Goal: Use online tool/utility: Use online tool/utility

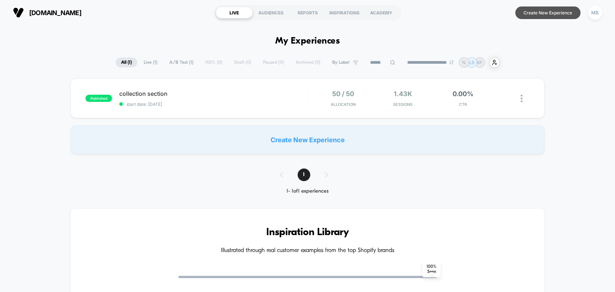
click at [563, 16] on button "Create New Experience" at bounding box center [547, 12] width 65 height 13
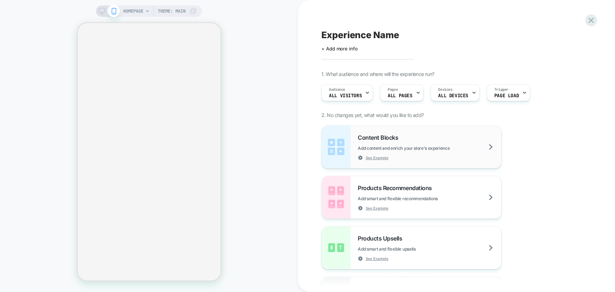
click at [352, 150] on div "Content Blocks Add content and enrich your store's experience See Example" at bounding box center [411, 147] width 179 height 43
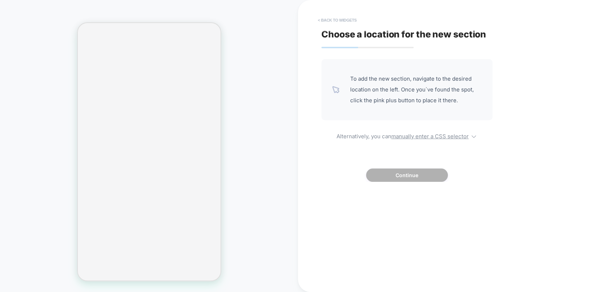
click at [330, 21] on button "< Back to widgets" at bounding box center [337, 20] width 46 height 12
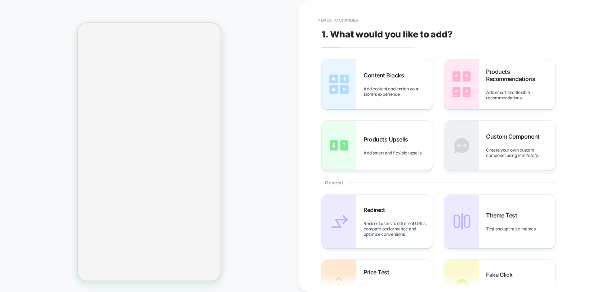
drag, startPoint x: 331, startPoint y: 19, endPoint x: 307, endPoint y: 21, distance: 23.8
click at [331, 19] on button "< Back to changes" at bounding box center [338, 20] width 48 height 12
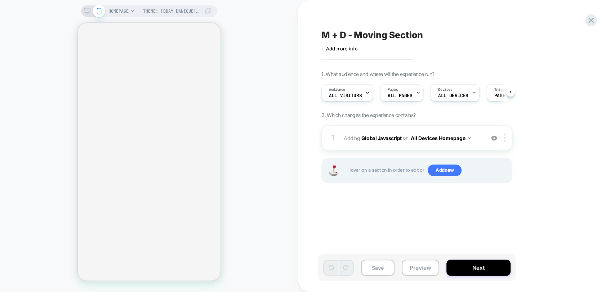
click at [284, 30] on div "Theme: [BDAY DANIQUE] Prestige 10.7.0 HOMEPAGE Theme: [BDAY DANIQUE] Prestige 1…" at bounding box center [149, 146] width 298 height 278
click at [276, 35] on div "Theme: [BDAY DANIQUE] Prestige 10.7.0 HOMEPAGE Theme: [BDAY DANIQUE] Prestige 1…" at bounding box center [149, 146] width 298 height 278
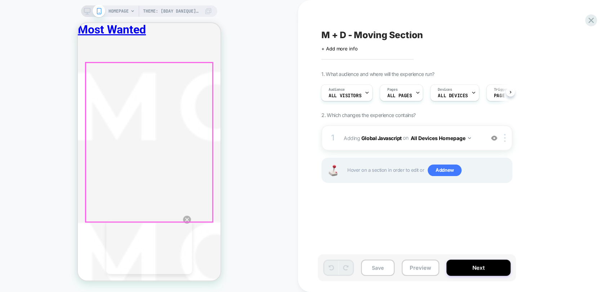
scroll to position [200, 0]
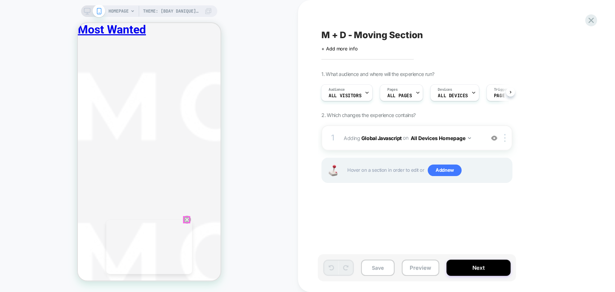
click at [186, 220] on circle "Close" at bounding box center [187, 220] width 8 height 8
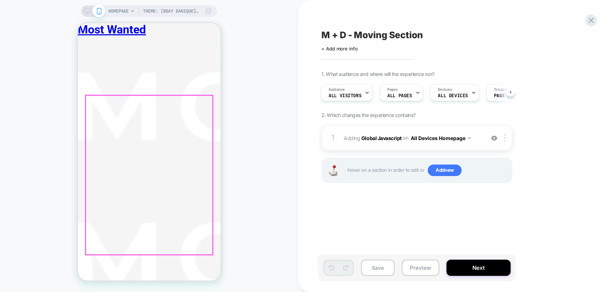
scroll to position [160, 0]
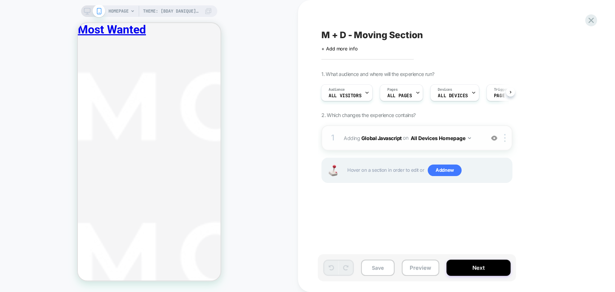
click at [493, 138] on img at bounding box center [494, 138] width 6 height 6
drag, startPoint x: 493, startPoint y: 138, endPoint x: 115, endPoint y: 133, distance: 377.9
click at [493, 138] on img at bounding box center [494, 138] width 6 height 6
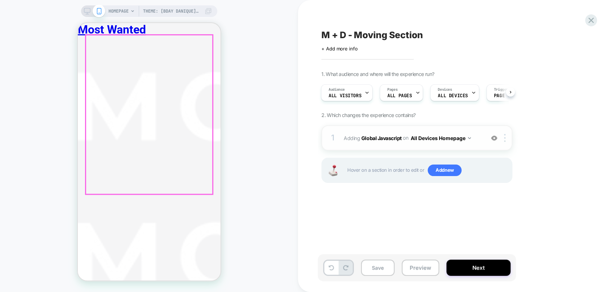
scroll to position [200, 0]
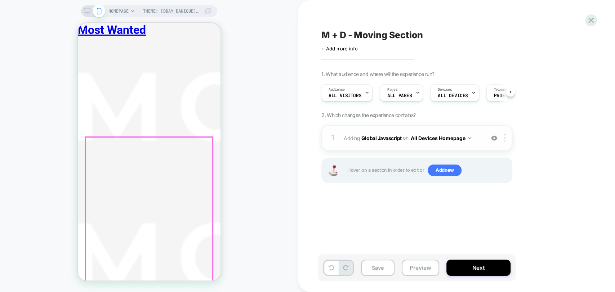
scroll to position [0, 0]
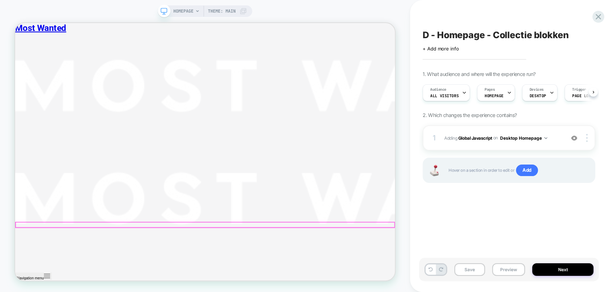
scroll to position [1521, 0]
